Goal: Task Accomplishment & Management: Use online tool/utility

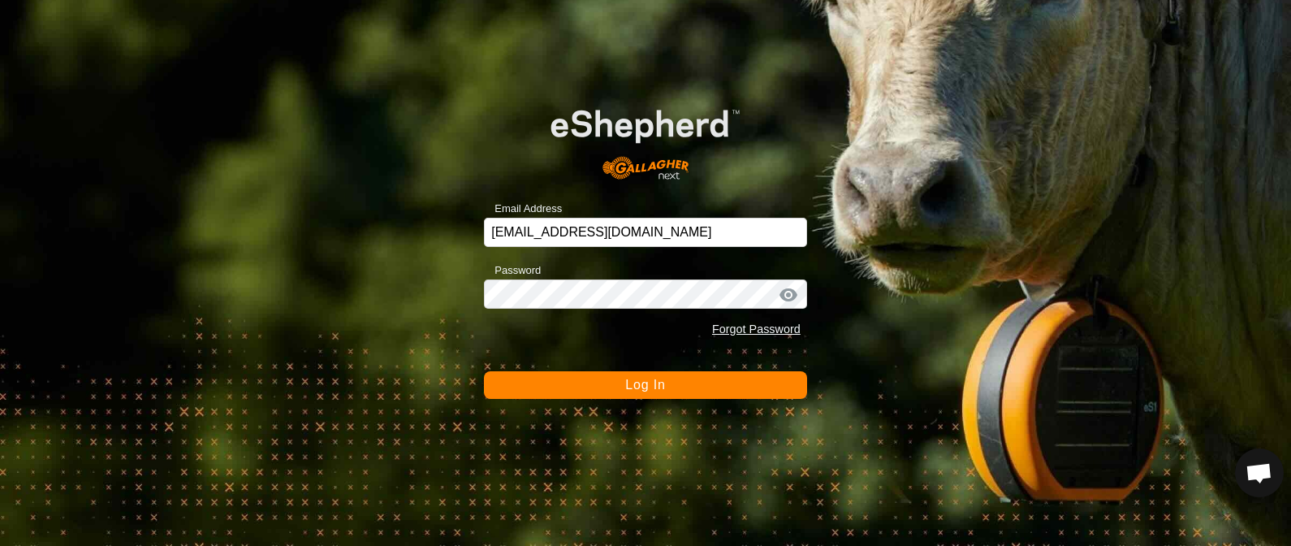
click at [654, 391] on button "Log In" at bounding box center [645, 385] width 323 height 28
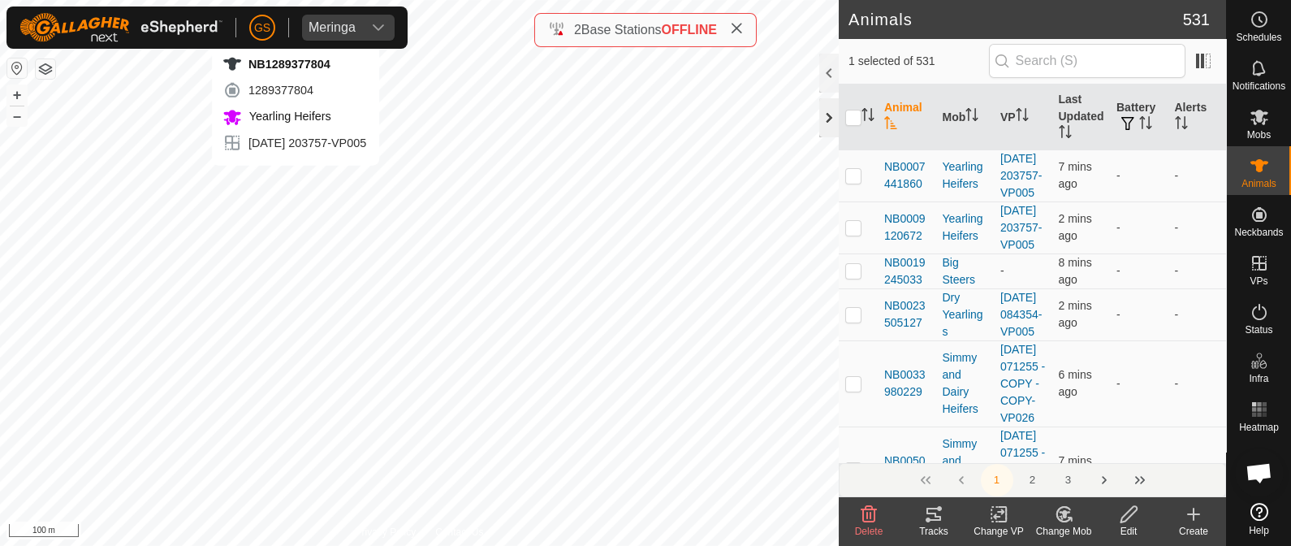
checkbox input "true"
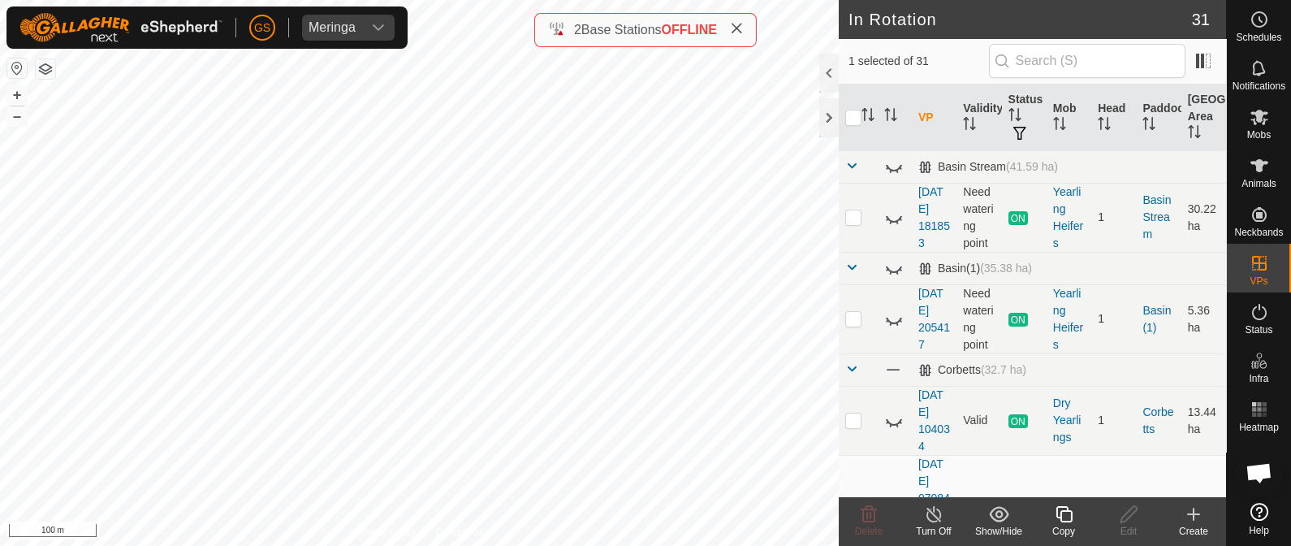
click at [1054, 515] on icon at bounding box center [1064, 513] width 20 height 19
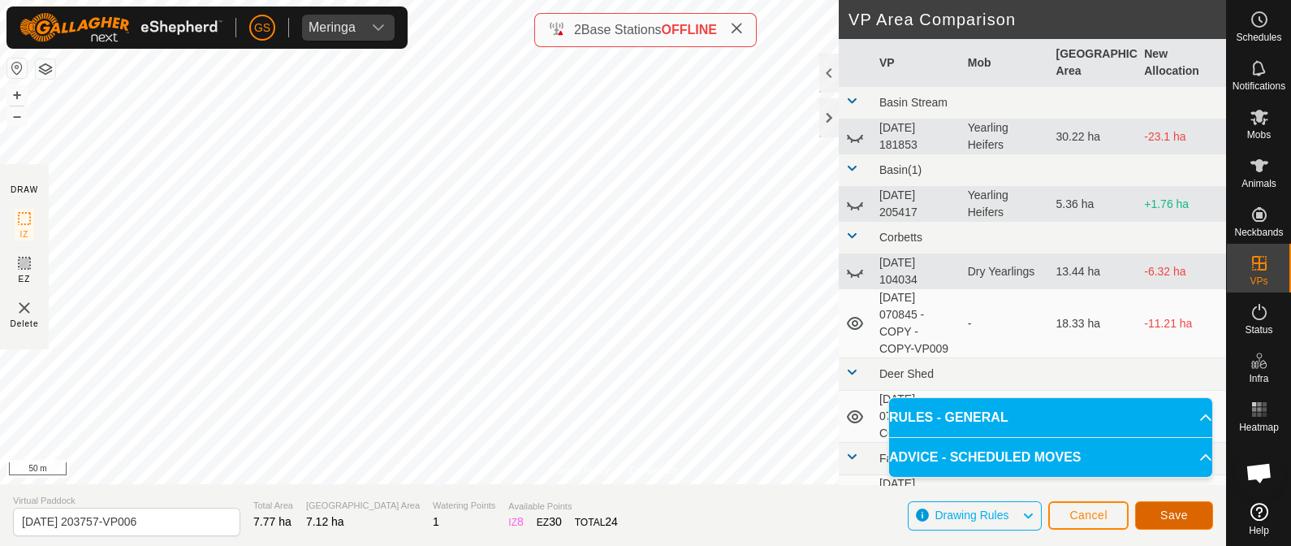
click at [1174, 516] on span "Save" at bounding box center [1175, 514] width 28 height 13
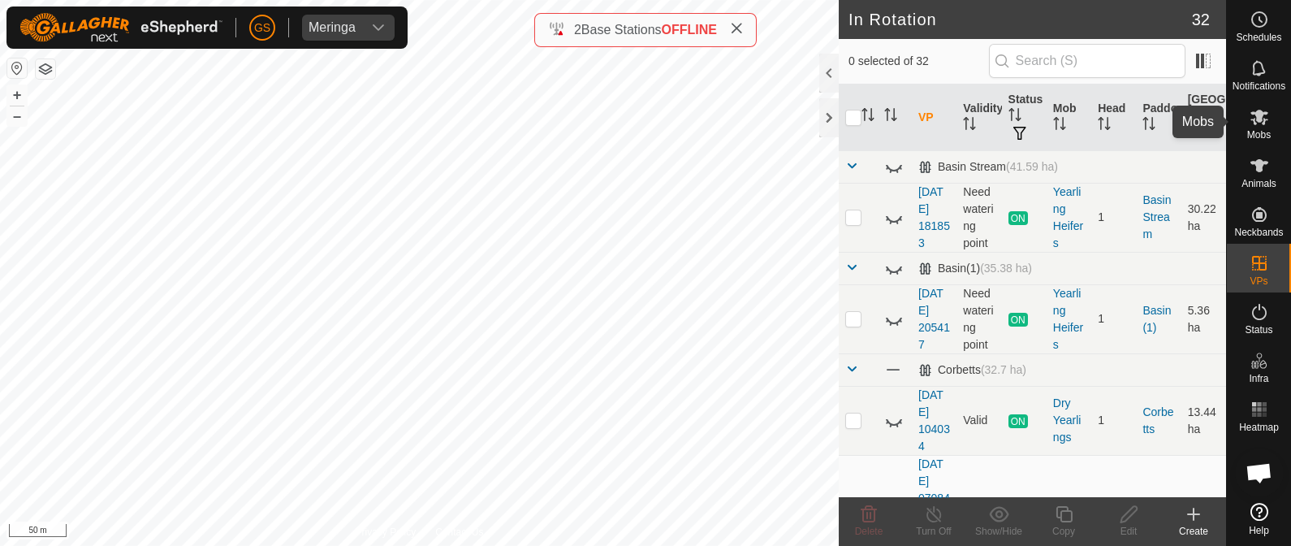
click at [1255, 124] on icon at bounding box center [1259, 116] width 19 height 19
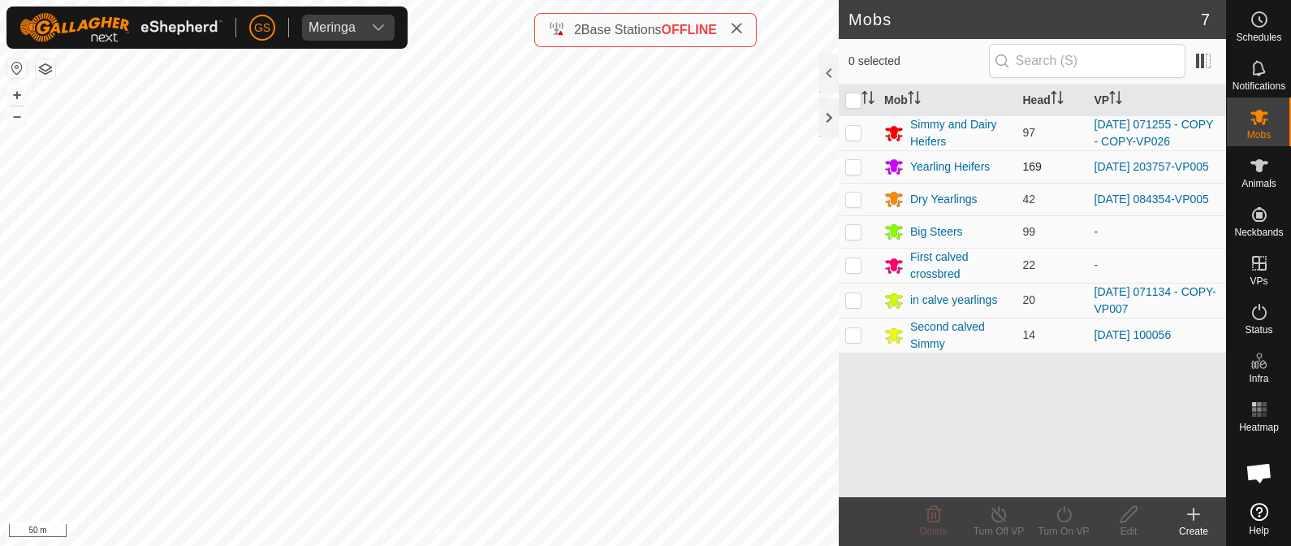
click at [850, 173] on td at bounding box center [858, 166] width 39 height 32
checkbox input "true"
click at [1060, 514] on icon at bounding box center [1064, 513] width 20 height 19
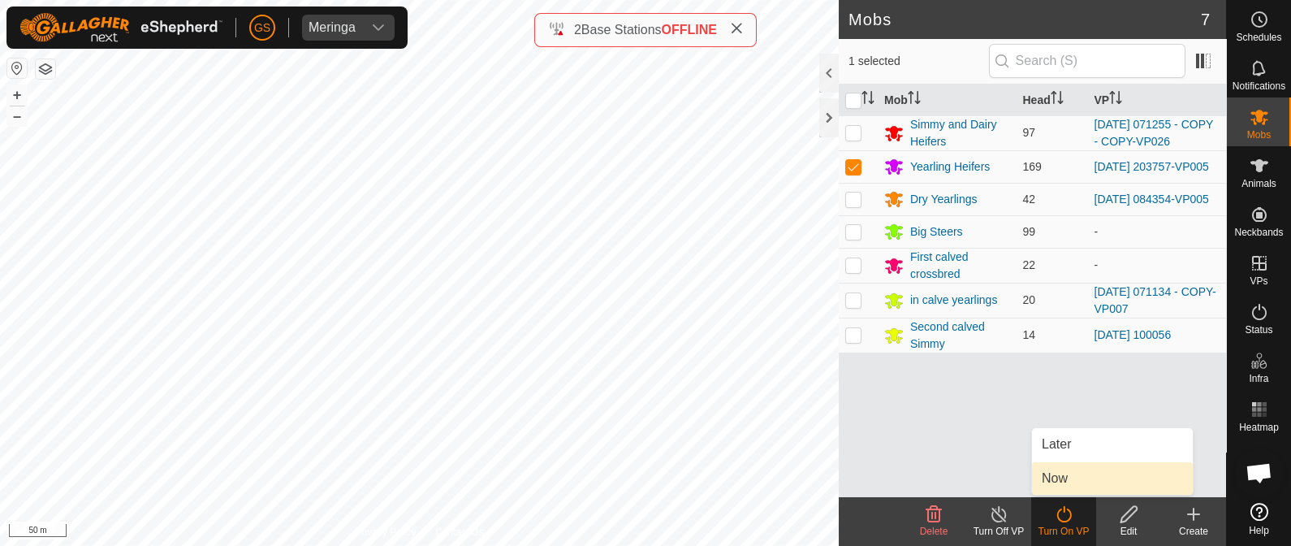
click at [1055, 493] on link "Now" at bounding box center [1112, 478] width 161 height 32
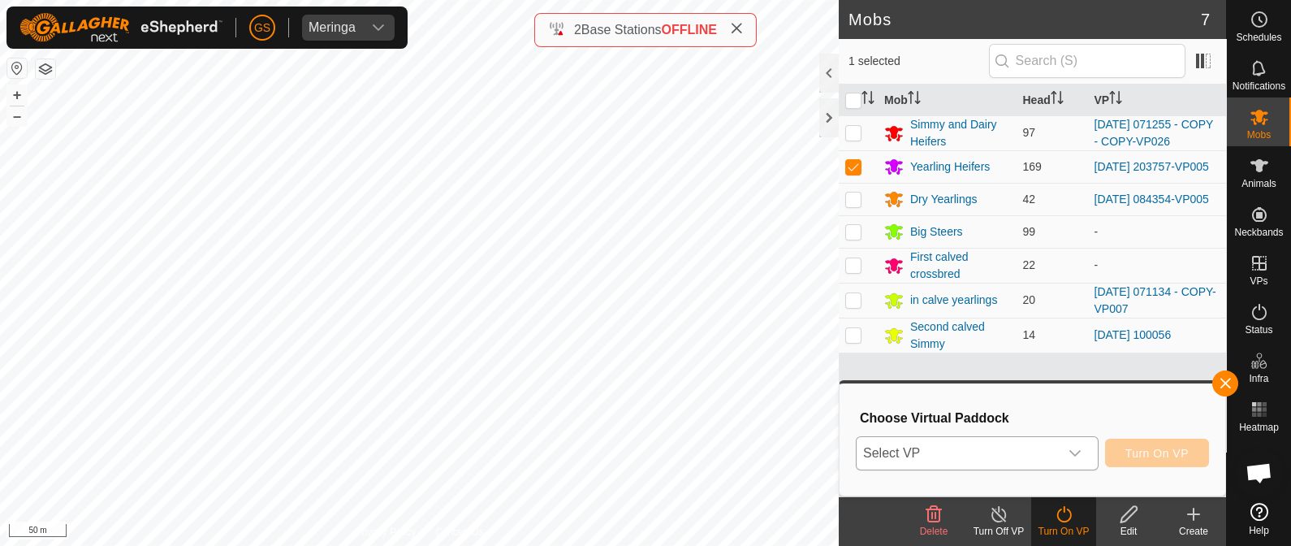
click at [1046, 460] on span "Select VP" at bounding box center [958, 453] width 202 height 32
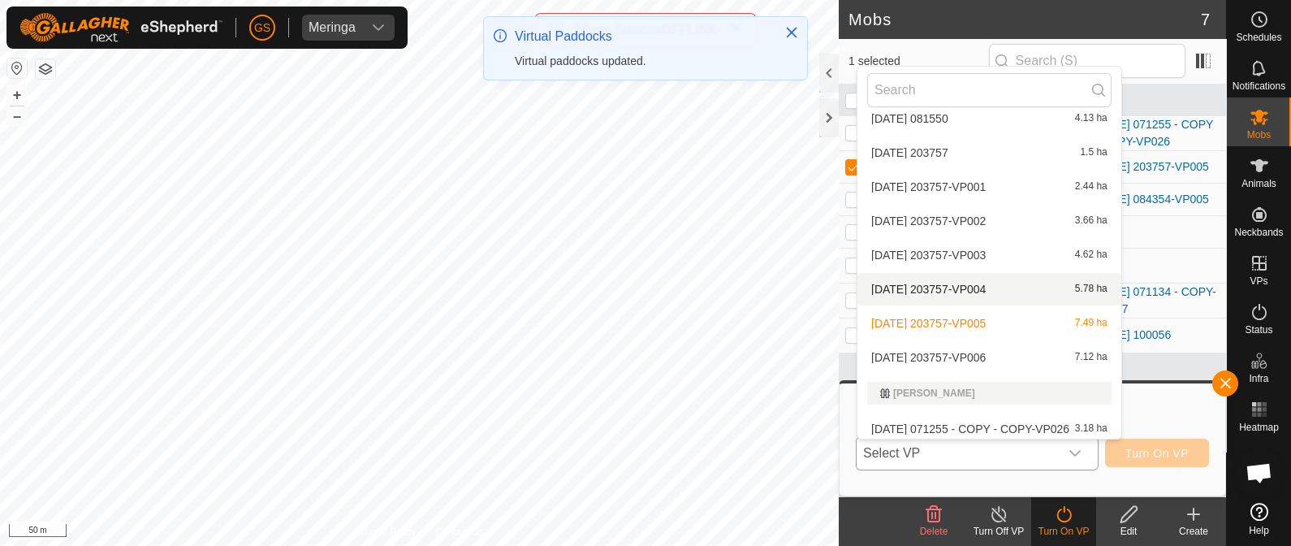
scroll to position [811, 0]
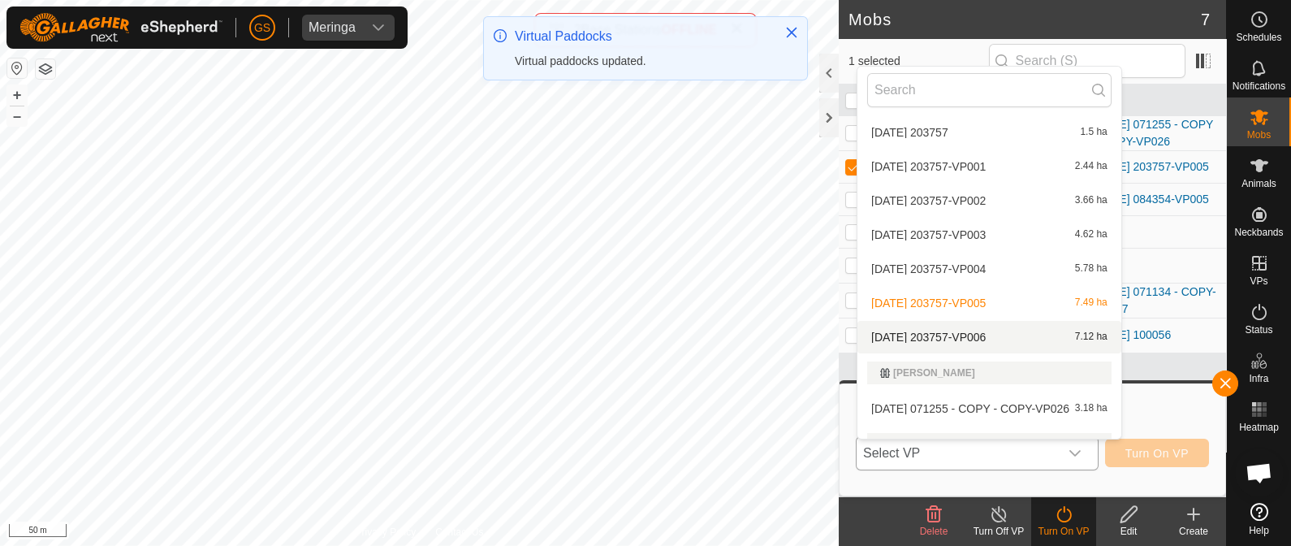
click at [1003, 338] on li "[DATE] 203757-VP006 7.12 ha" at bounding box center [990, 337] width 264 height 32
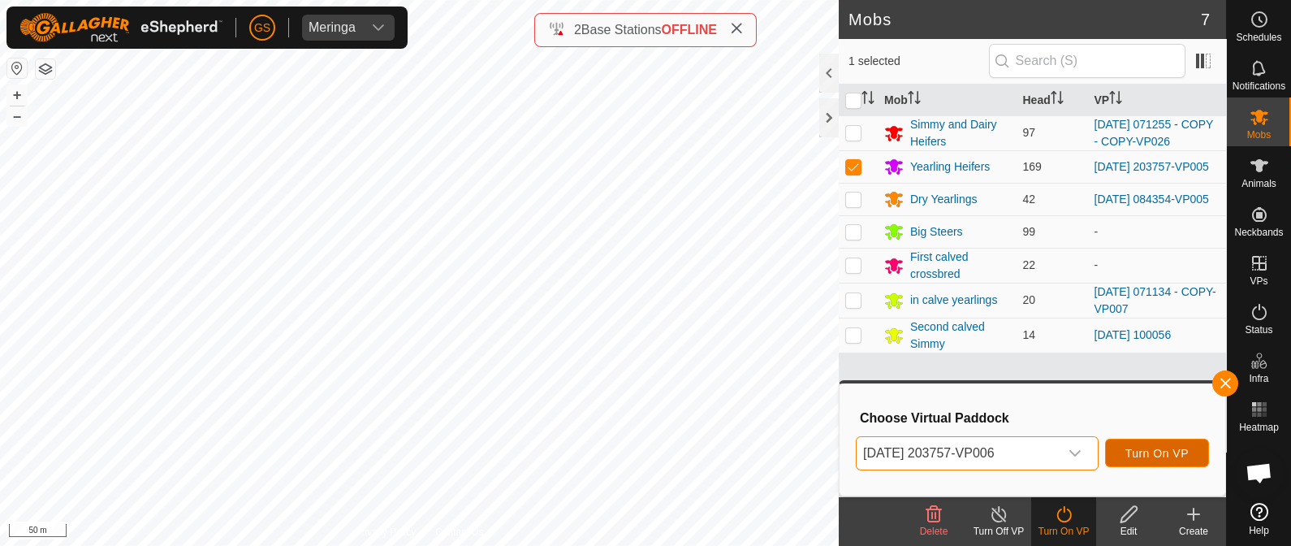
click at [1139, 453] on span "Turn On VP" at bounding box center [1157, 453] width 63 height 13
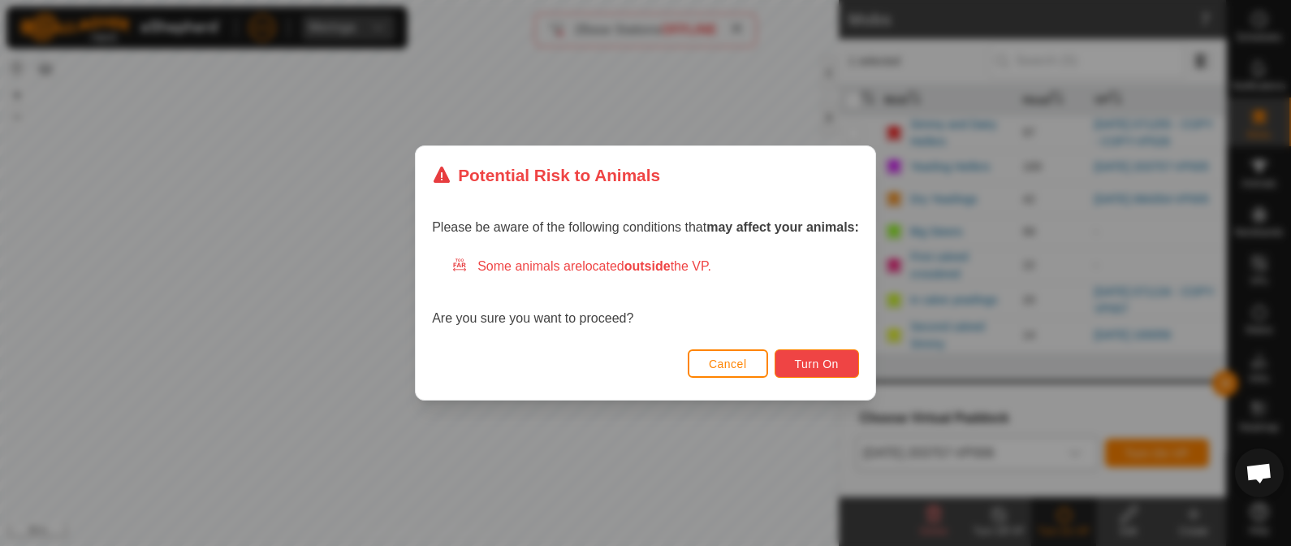
click at [802, 364] on span "Turn On" at bounding box center [817, 363] width 44 height 13
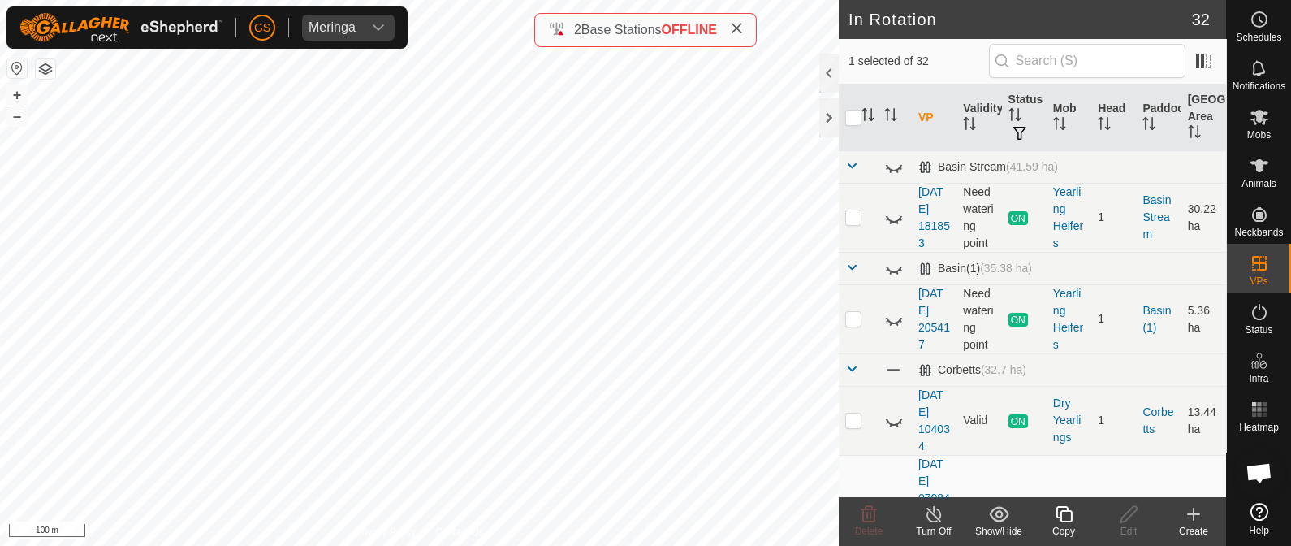
click at [1048, 512] on copy-svg-icon at bounding box center [1063, 513] width 65 height 19
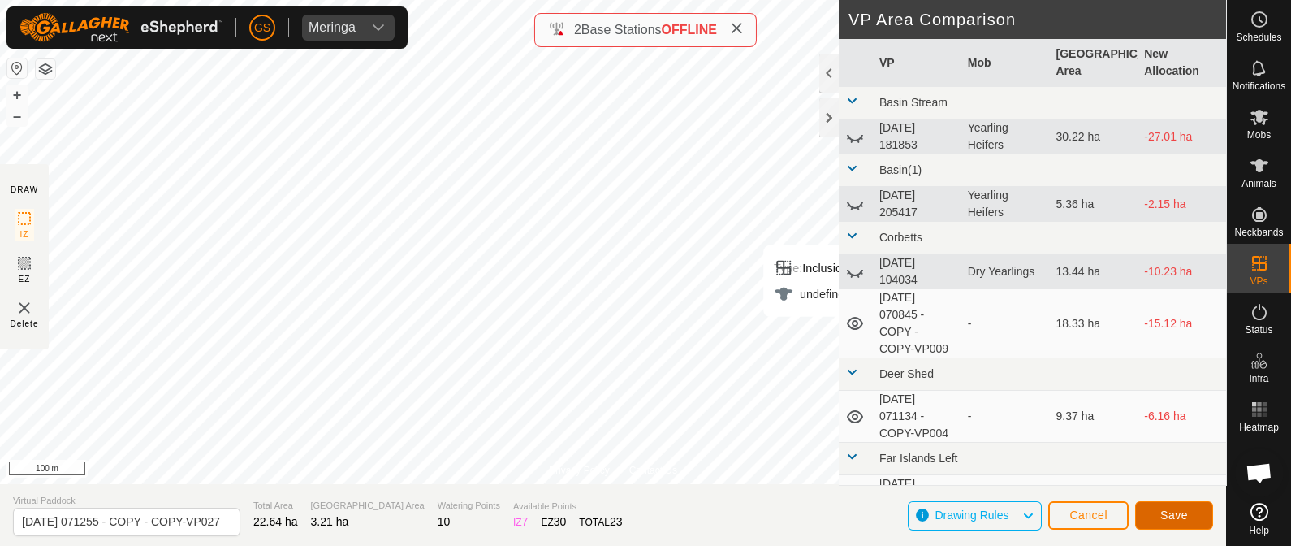
click at [1178, 521] on button "Save" at bounding box center [1174, 515] width 78 height 28
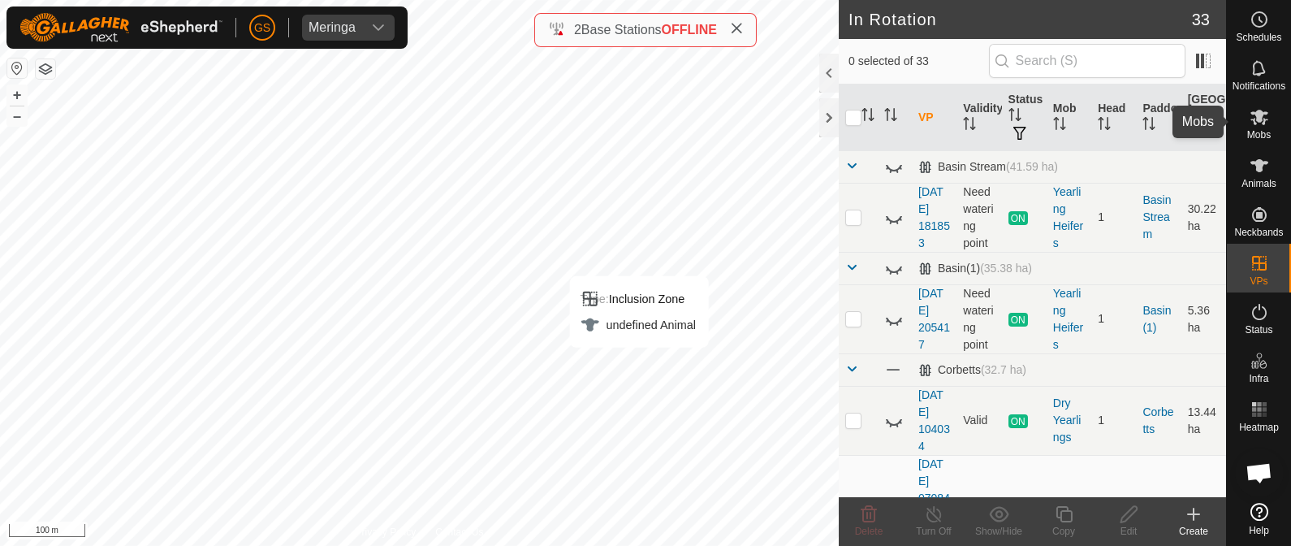
click at [1251, 123] on icon at bounding box center [1259, 116] width 19 height 19
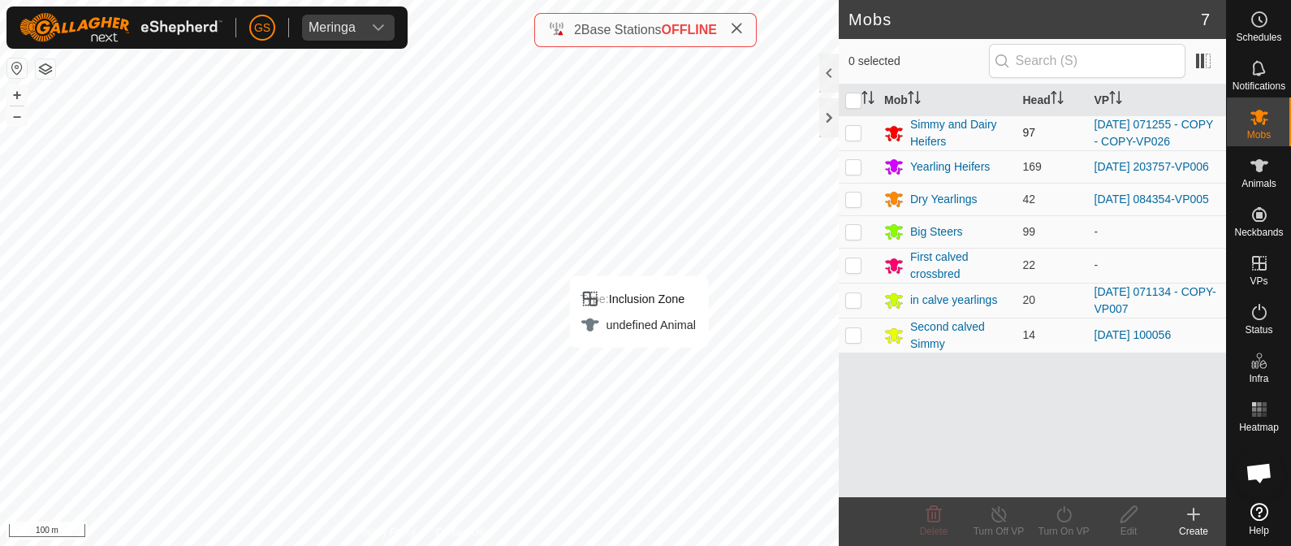
click at [858, 136] on p-checkbox at bounding box center [853, 132] width 16 height 13
checkbox input "true"
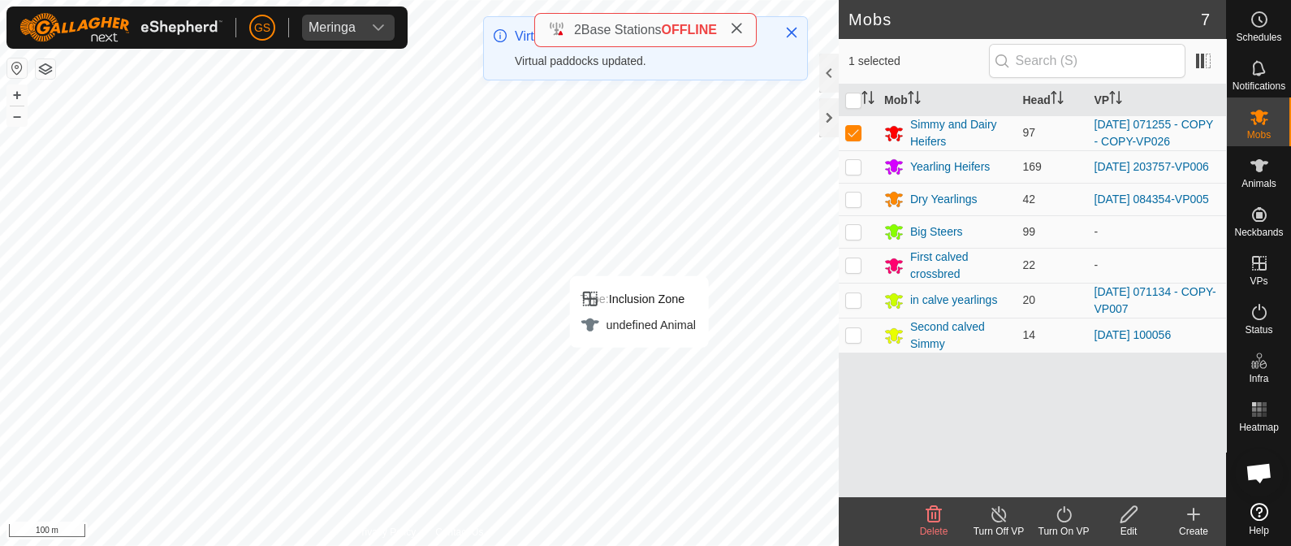
click at [1056, 512] on icon at bounding box center [1064, 513] width 20 height 19
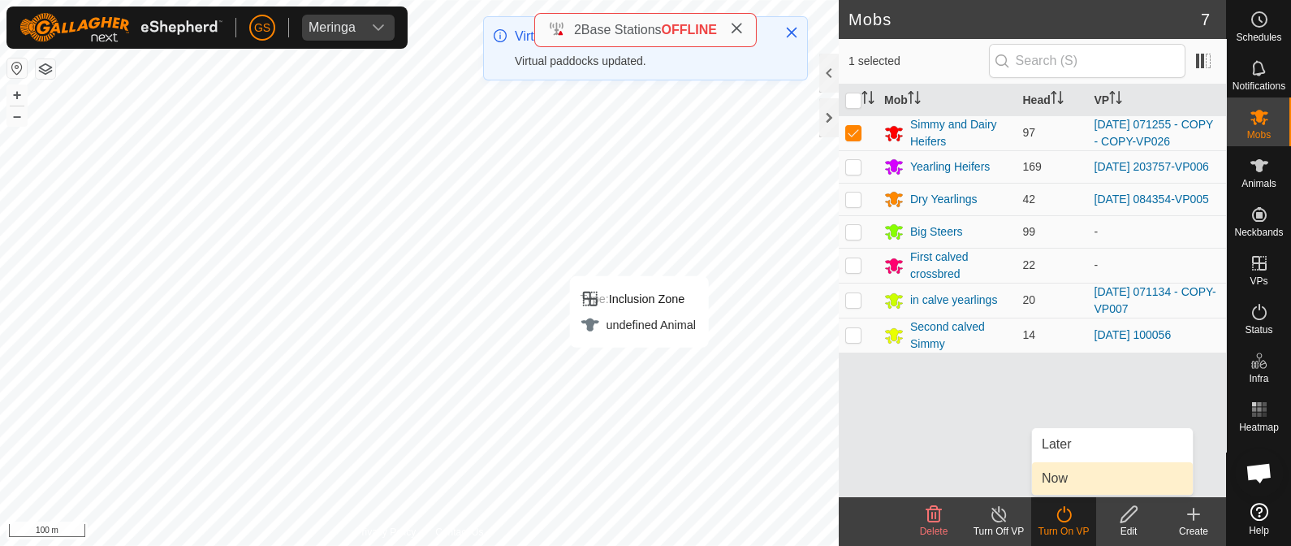
click at [1046, 481] on link "Now" at bounding box center [1112, 478] width 161 height 32
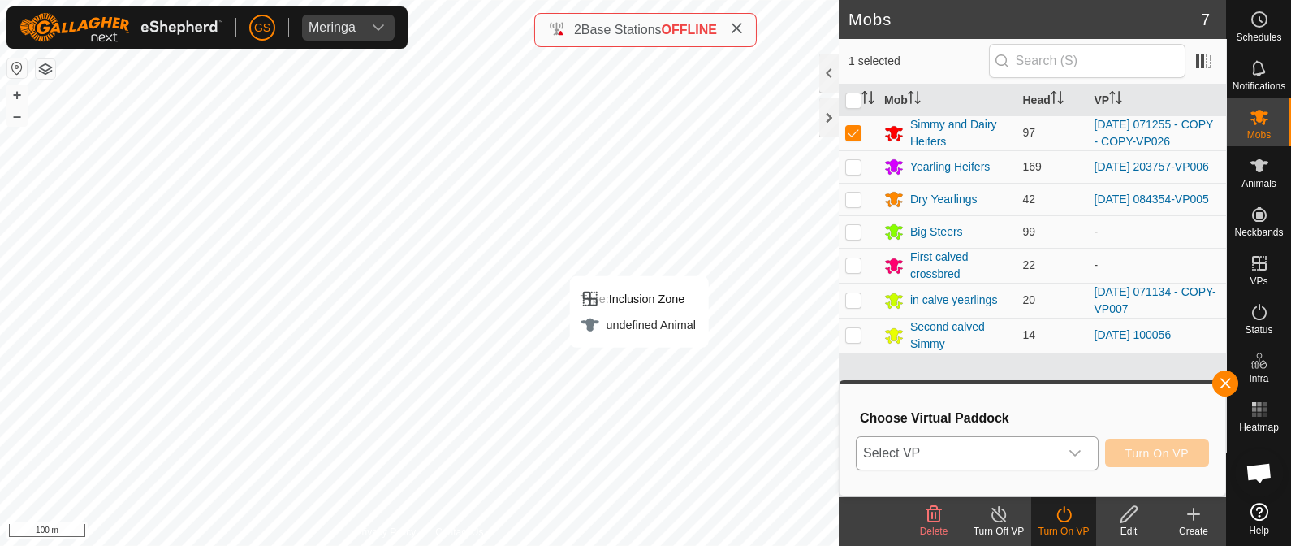
click at [1015, 446] on span "Select VP" at bounding box center [958, 453] width 202 height 32
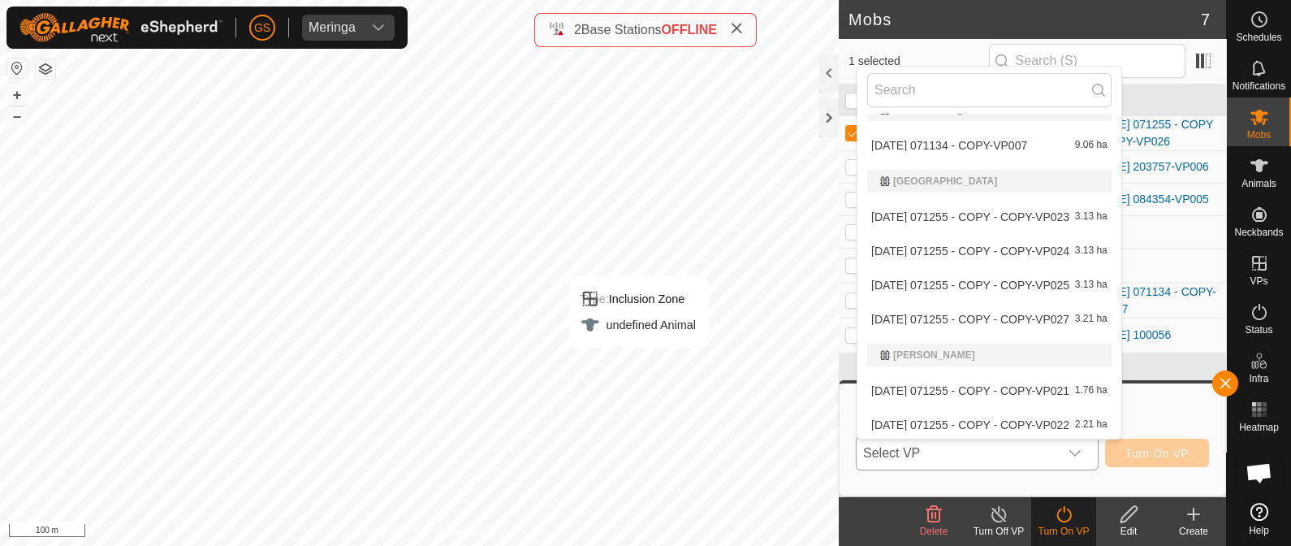
scroll to position [1117, 0]
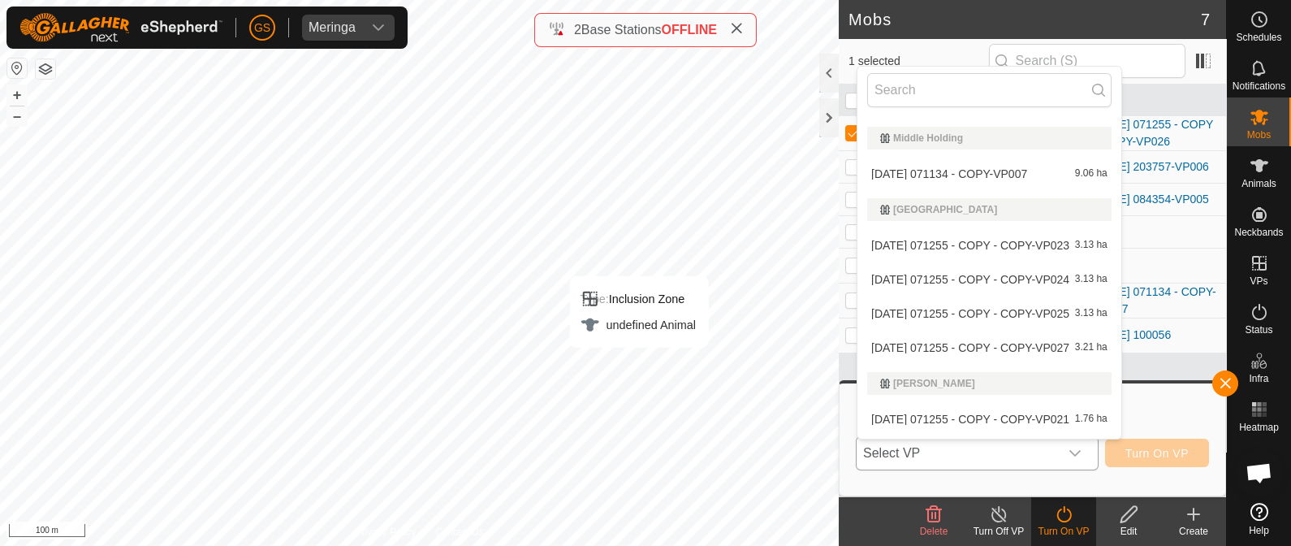
click at [972, 339] on li "[DATE] 071255 - COPY - COPY-VP027 3.21 ha" at bounding box center [990, 347] width 264 height 32
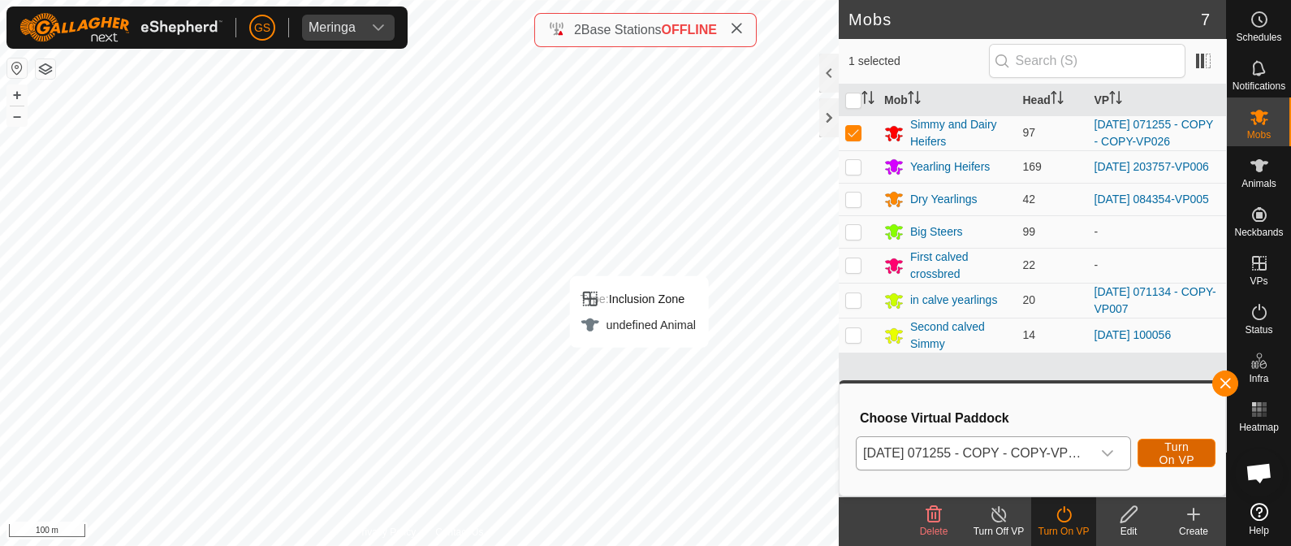
click at [1188, 447] on span "Turn On VP" at bounding box center [1176, 453] width 37 height 26
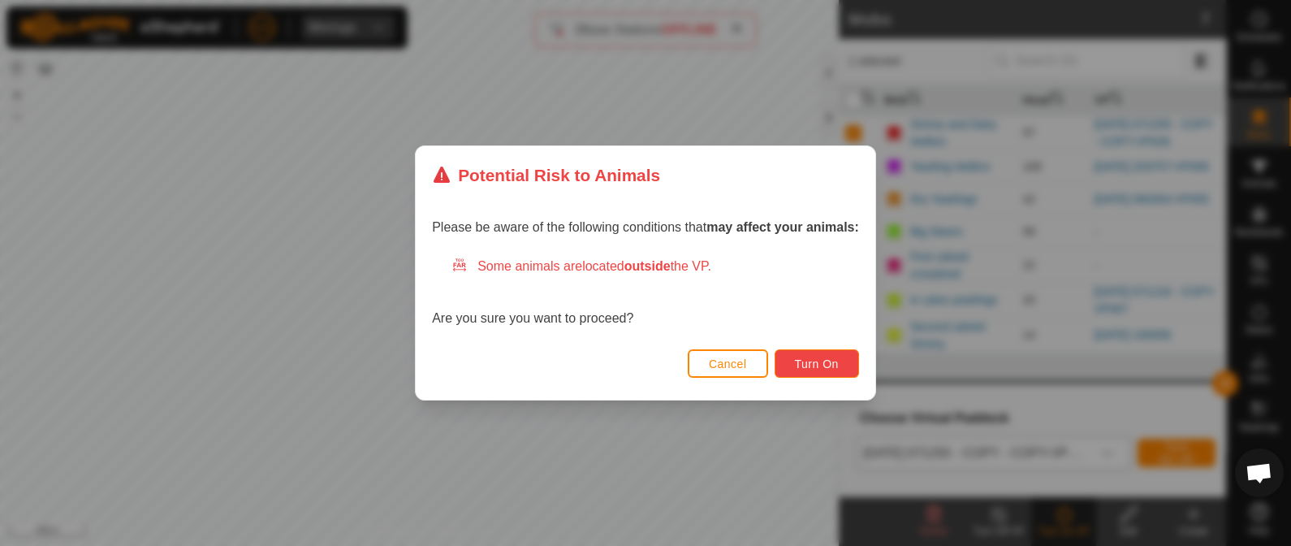
click at [836, 355] on button "Turn On" at bounding box center [817, 363] width 84 height 28
